Goal: Information Seeking & Learning: Learn about a topic

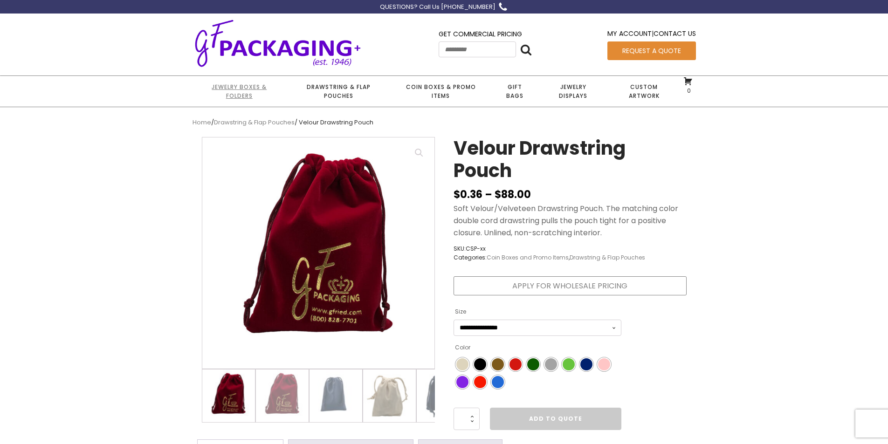
click at [239, 87] on link "Jewelry Boxes & Folders" at bounding box center [239, 91] width 94 height 31
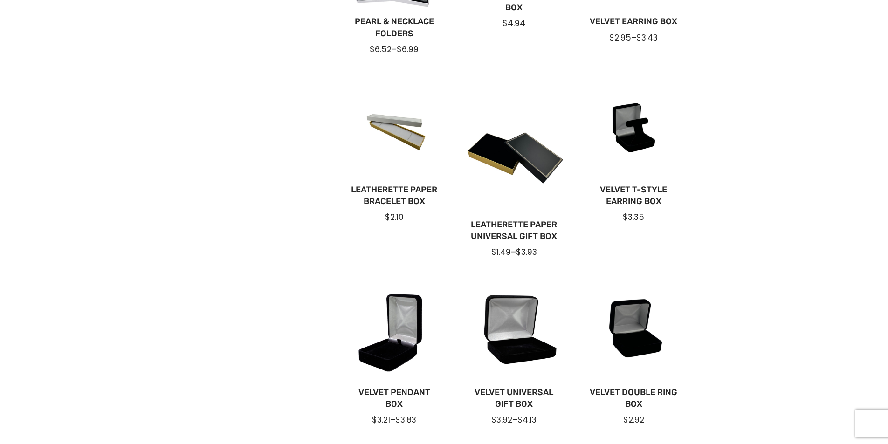
scroll to position [559, 0]
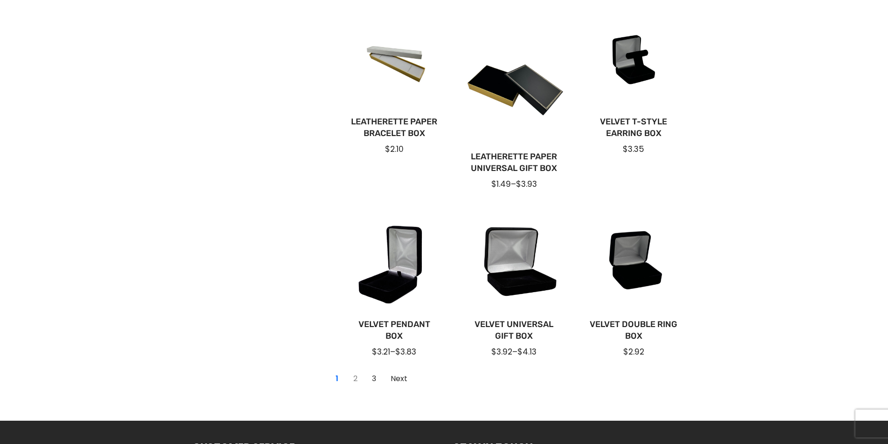
click at [356, 378] on link "2" at bounding box center [355, 378] width 15 height 15
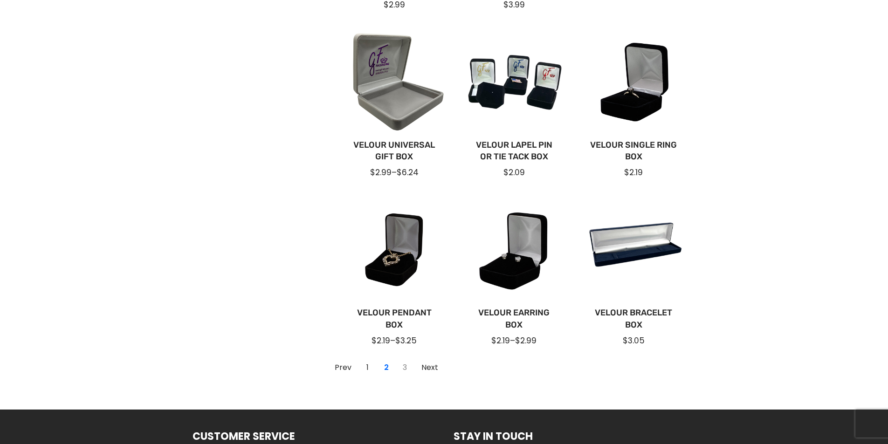
click at [404, 368] on link "3" at bounding box center [404, 367] width 15 height 15
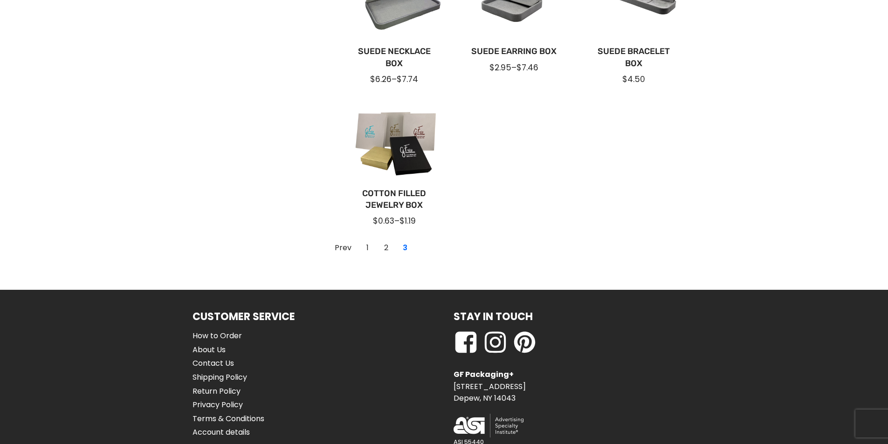
scroll to position [373, 0]
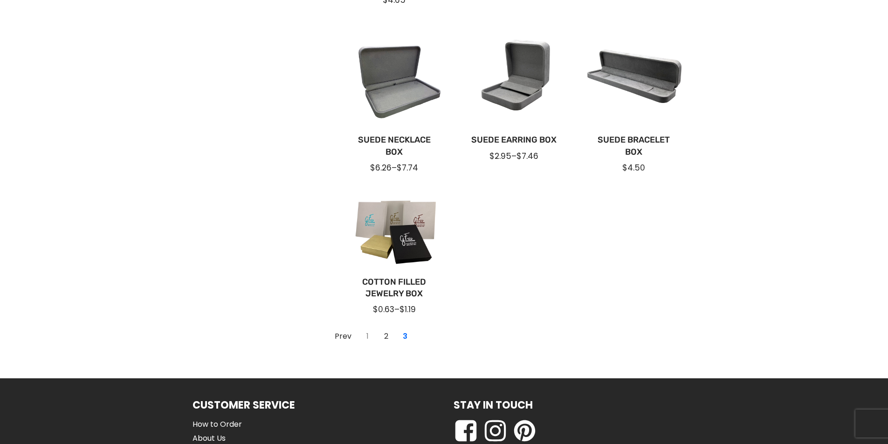
click at [368, 335] on link "1" at bounding box center [367, 336] width 15 height 15
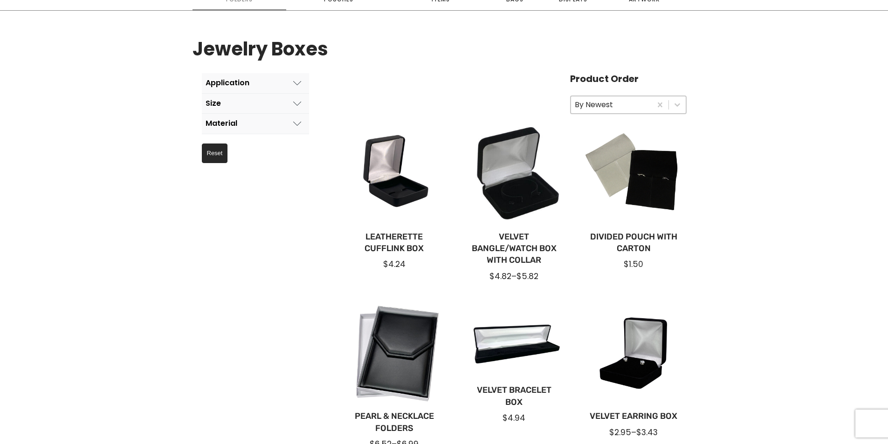
scroll to position [93, 0]
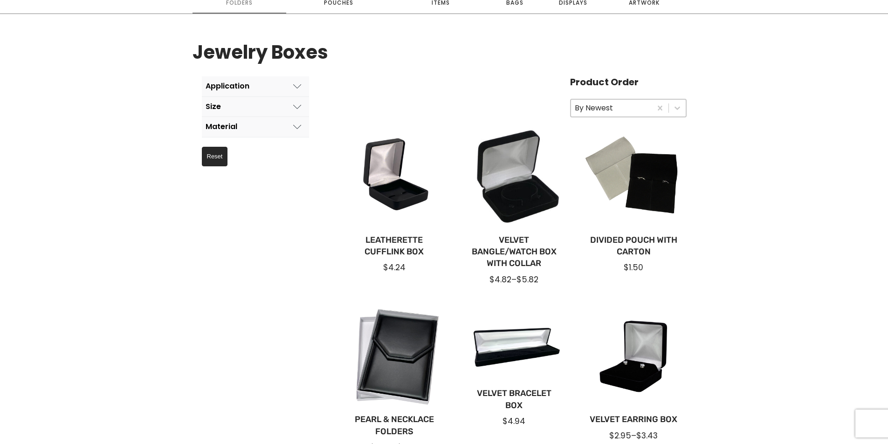
click at [295, 84] on icon at bounding box center [297, 86] width 8 height 8
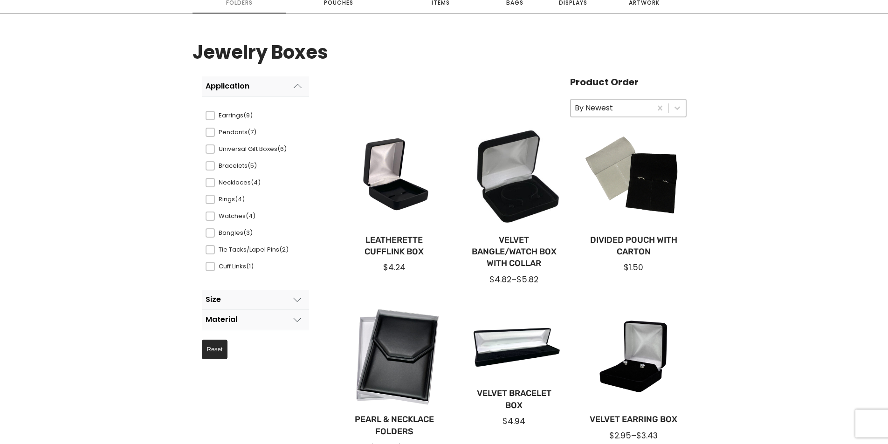
click at [299, 319] on icon at bounding box center [297, 319] width 8 height 8
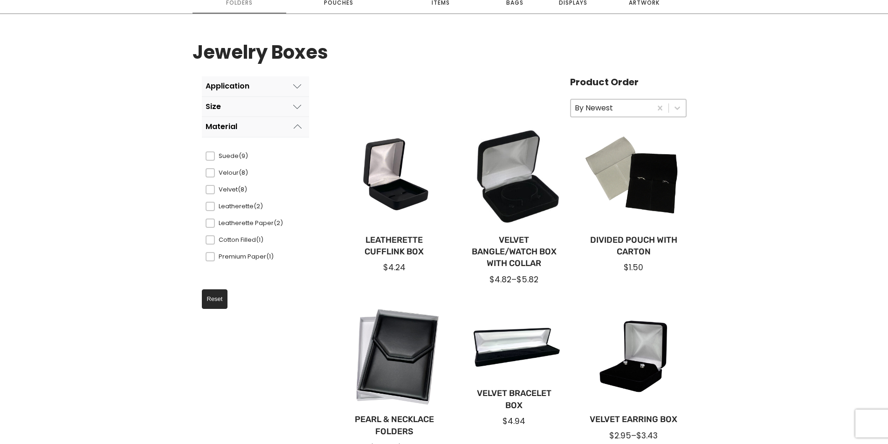
click at [744, 231] on section "**********" at bounding box center [444, 450] width 888 height 873
click at [708, 270] on section "**********" at bounding box center [444, 450] width 888 height 873
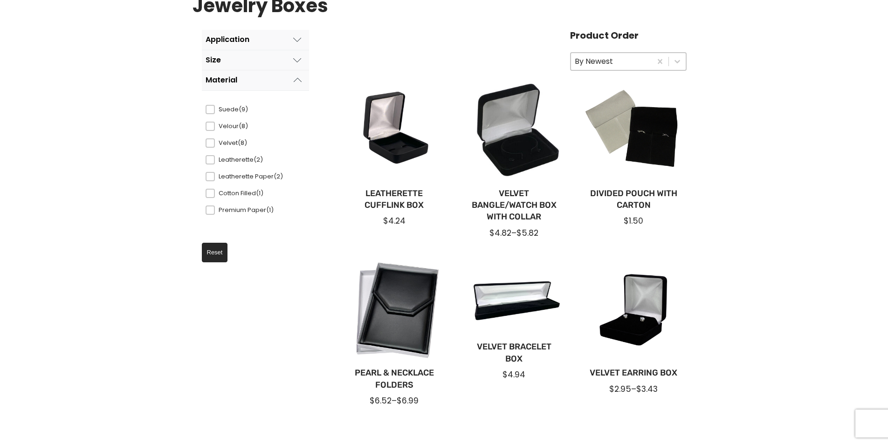
scroll to position [0, 0]
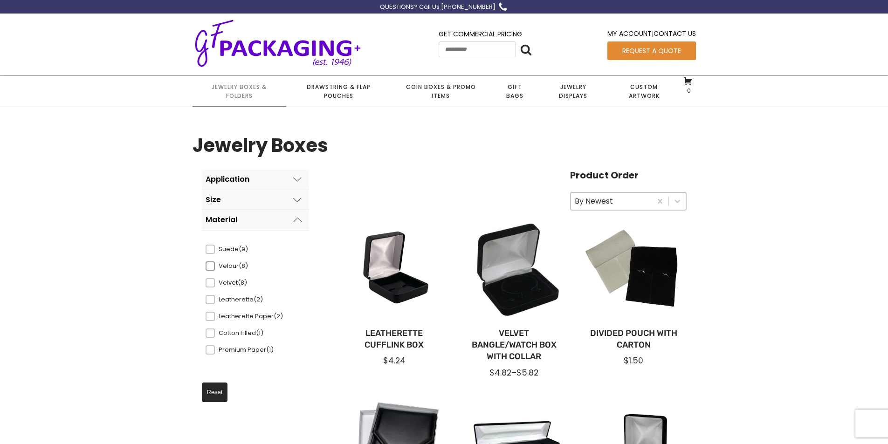
click at [212, 268] on span at bounding box center [209, 265] width 9 height 9
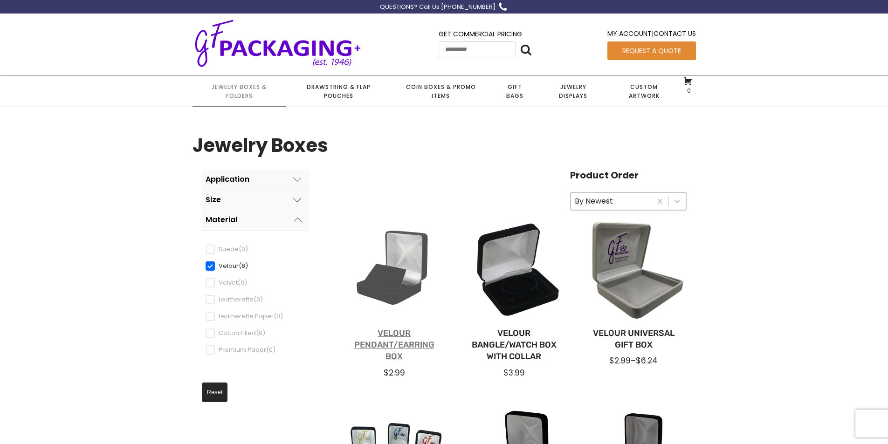
click at [379, 336] on link "Velour Pendant/Earring Box" at bounding box center [394, 345] width 90 height 35
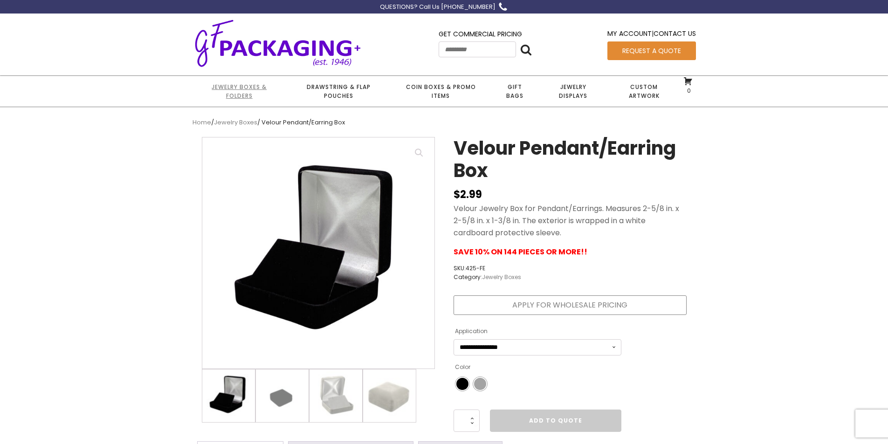
click at [253, 89] on link "Jewelry Boxes & Folders" at bounding box center [239, 91] width 94 height 31
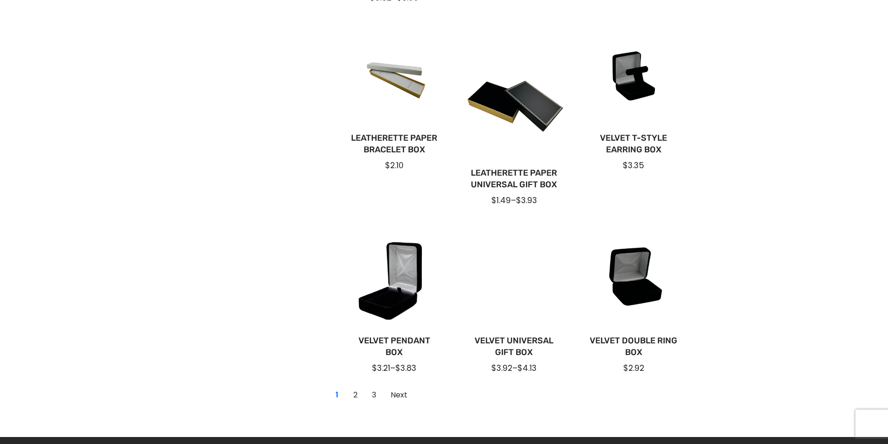
scroll to position [559, 0]
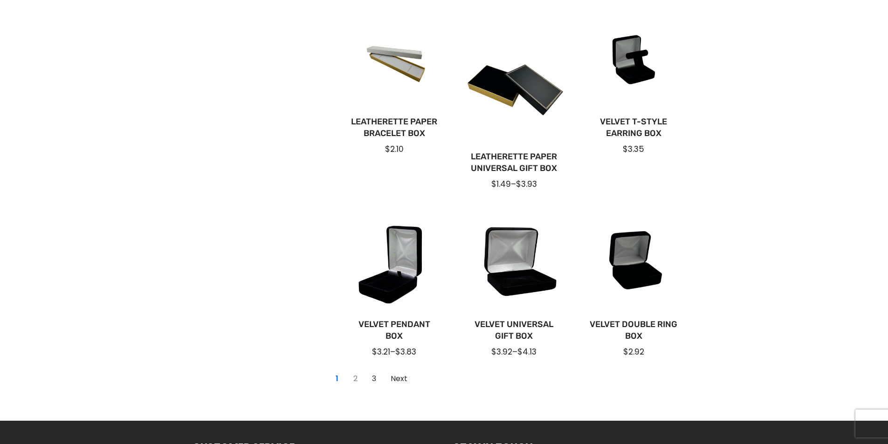
click at [352, 376] on link "2" at bounding box center [355, 378] width 15 height 15
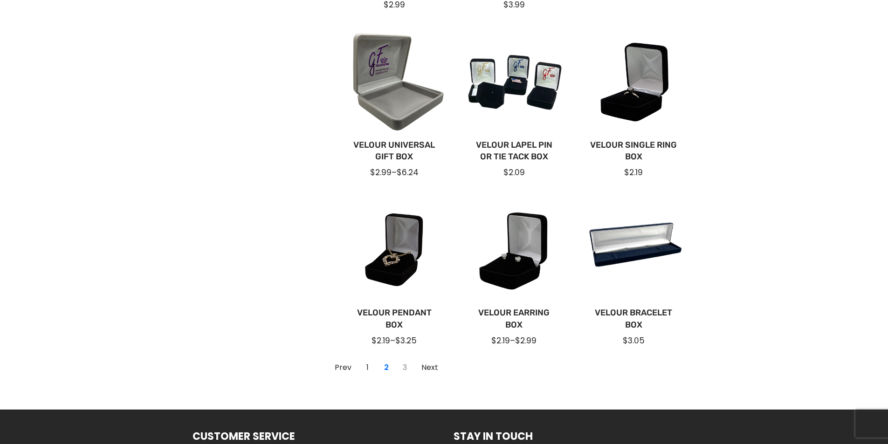
click at [403, 363] on link "3" at bounding box center [404, 367] width 15 height 15
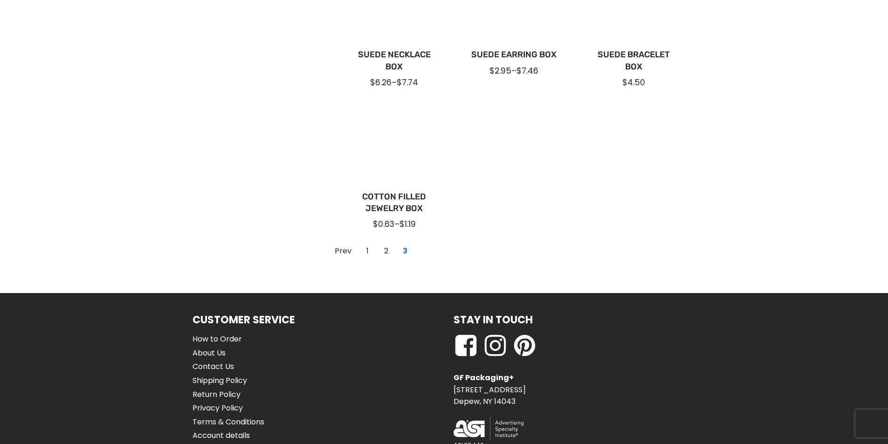
scroll to position [466, 0]
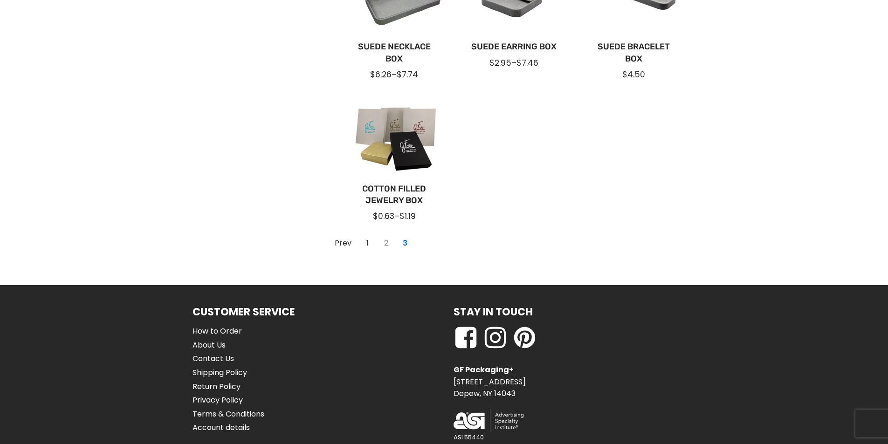
click at [383, 240] on link "2" at bounding box center [386, 243] width 15 height 15
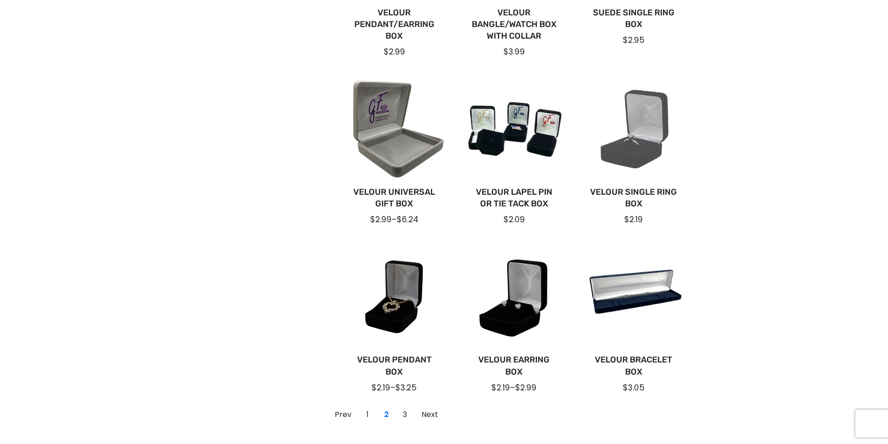
scroll to position [513, 0]
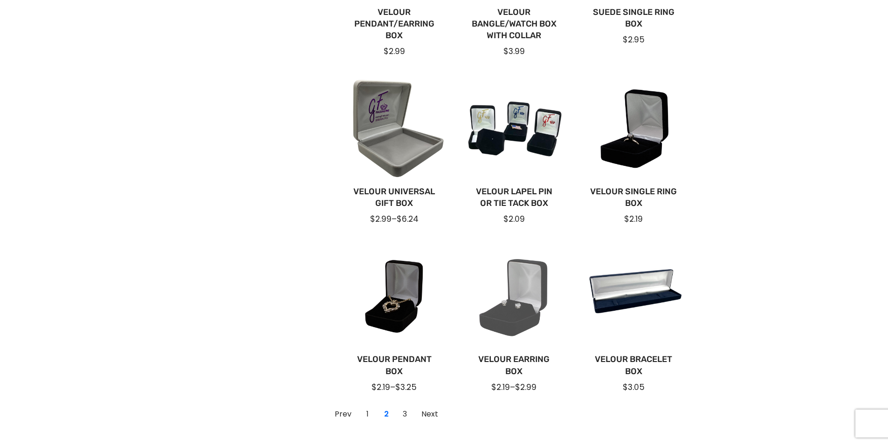
click at [516, 320] on div at bounding box center [513, 297] width 105 height 105
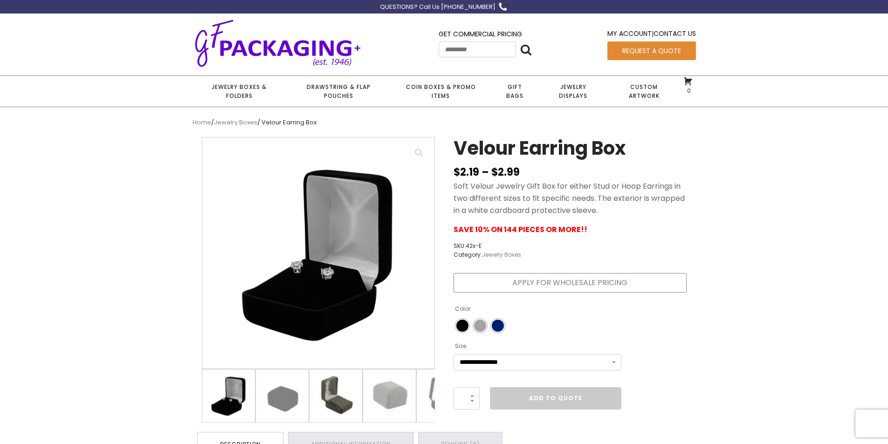
click at [355, 389] on img at bounding box center [335, 396] width 53 height 53
